Goal: Find specific page/section: Find specific page/section

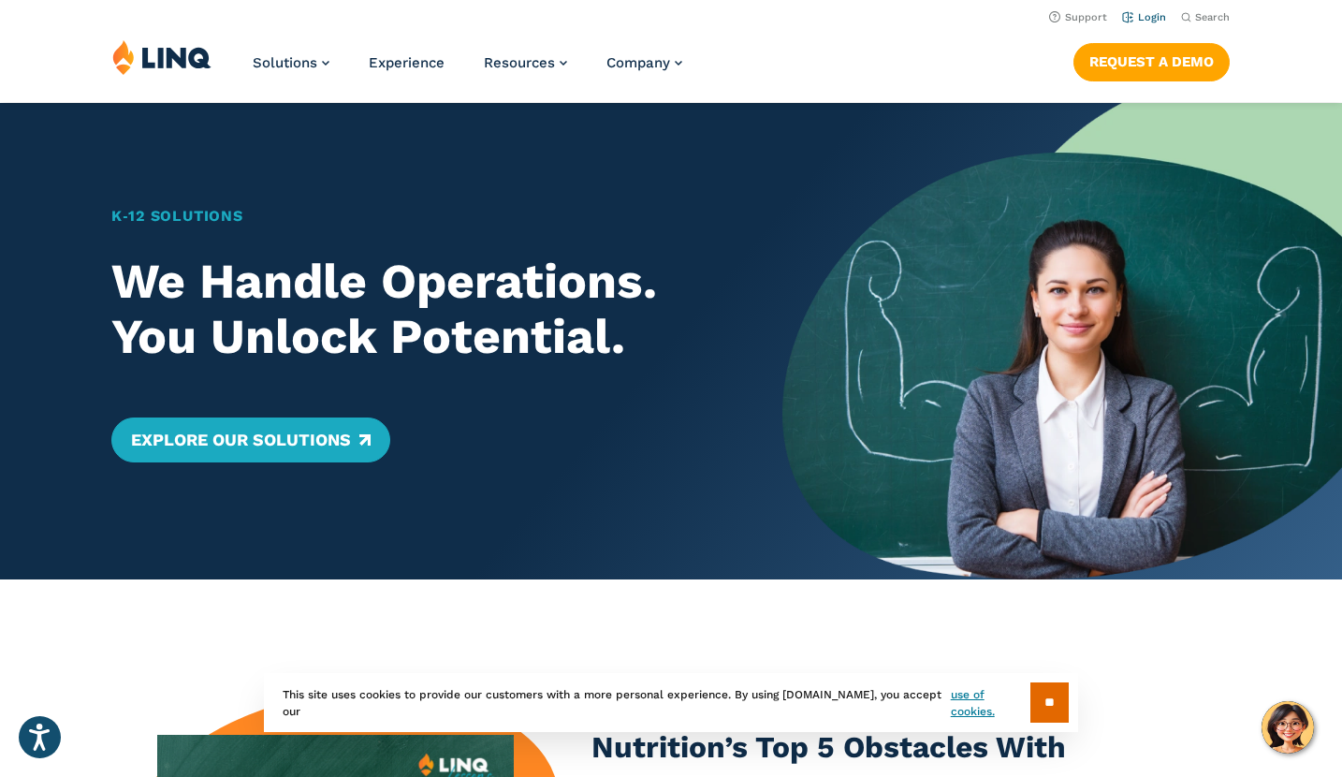
click at [1157, 11] on link "Login" at bounding box center [1144, 17] width 44 height 12
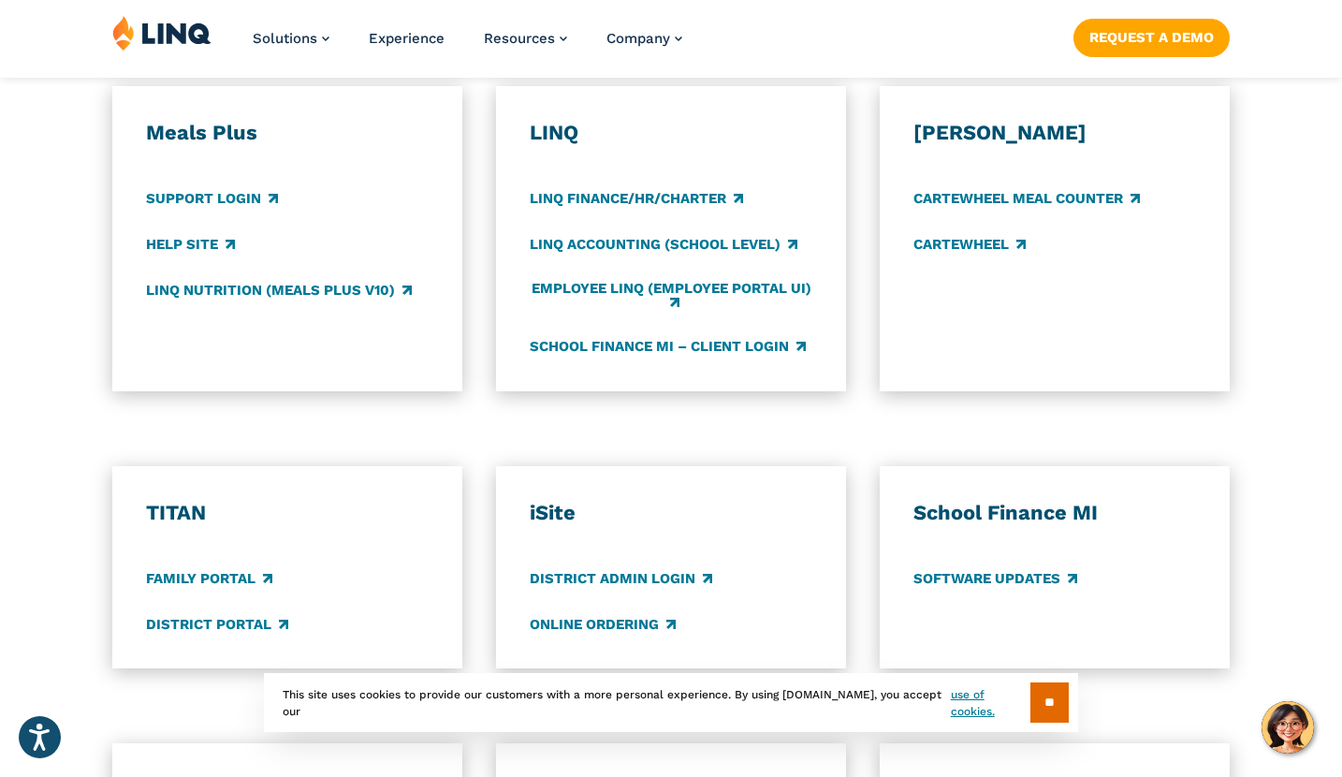
scroll to position [1104, 0]
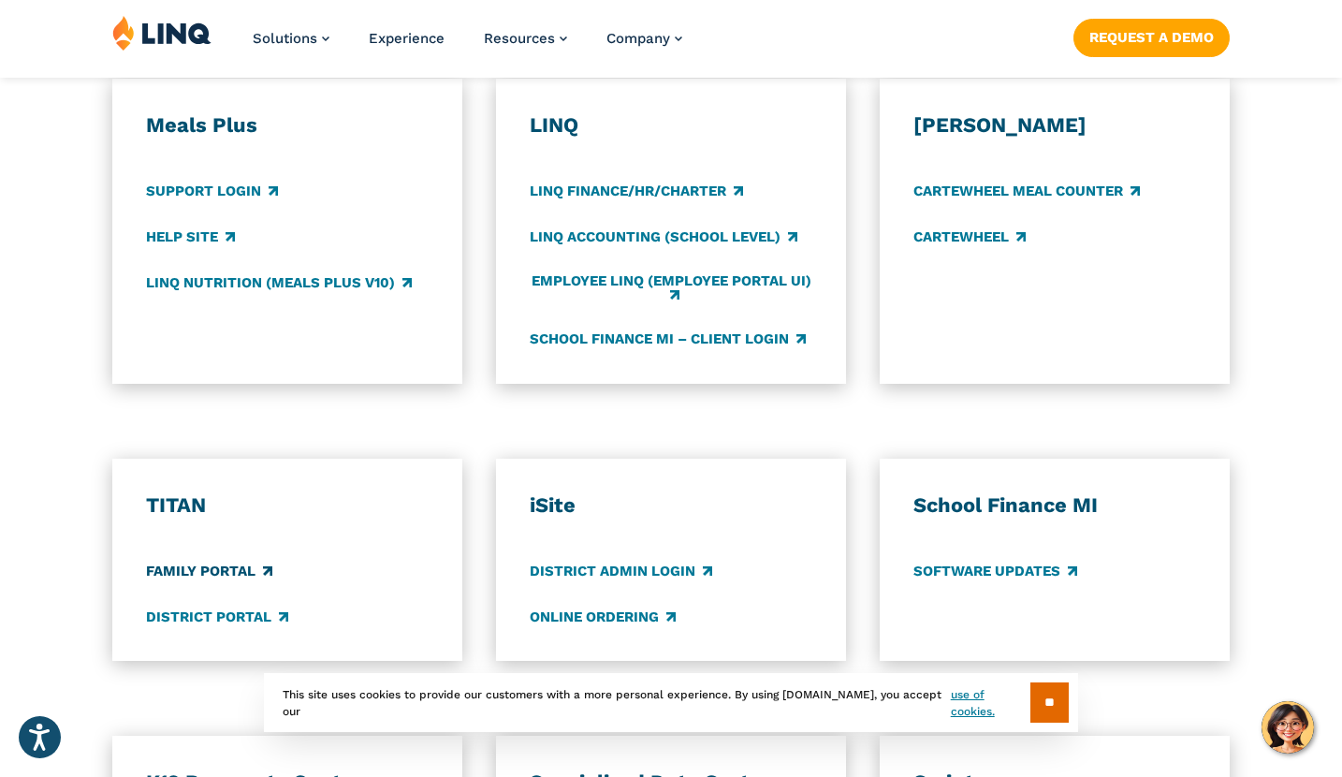
click at [240, 568] on link "Family Portal" at bounding box center [209, 570] width 126 height 21
